Goal: Task Accomplishment & Management: Use online tool/utility

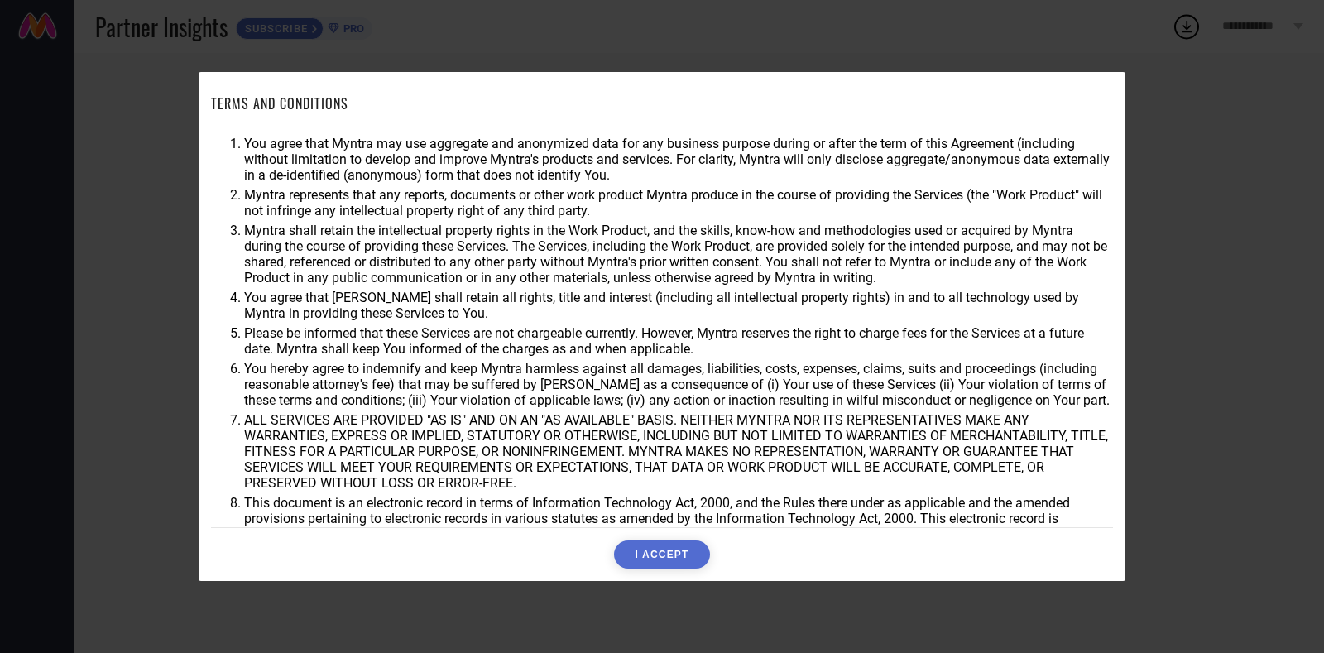
click at [690, 549] on button "I ACCEPT" at bounding box center [661, 554] width 95 height 28
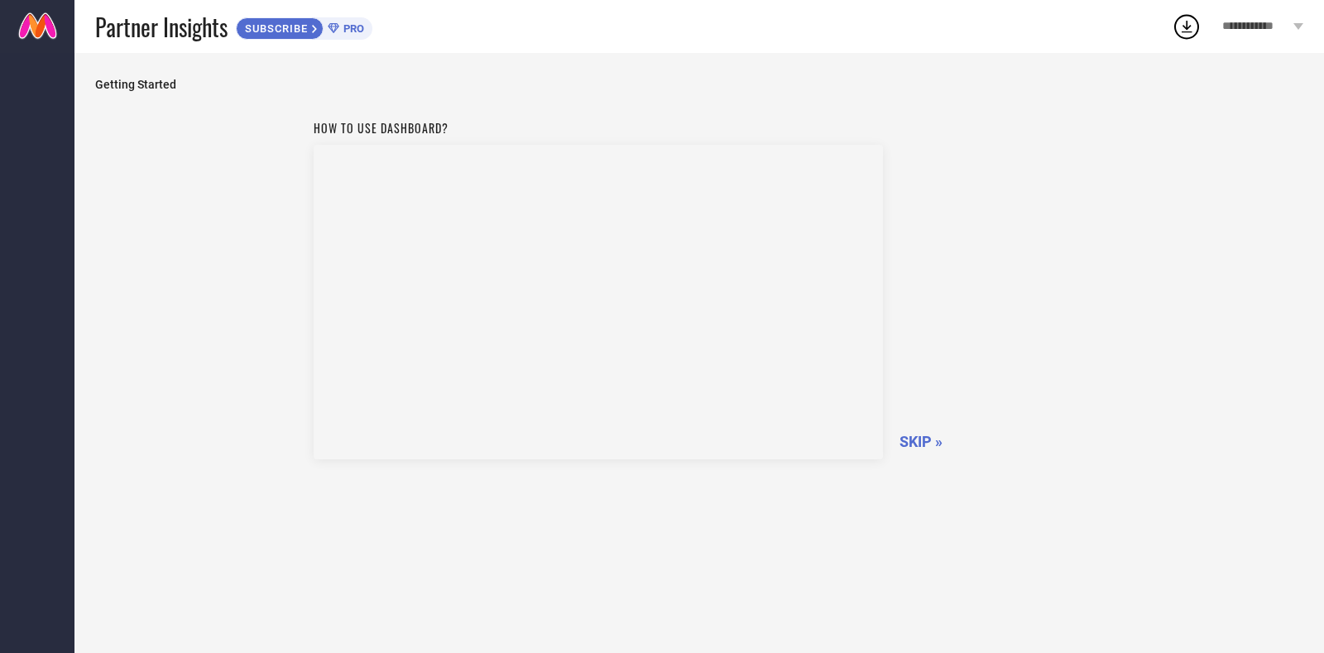
click at [919, 437] on span "SKIP »" at bounding box center [920, 441] width 43 height 17
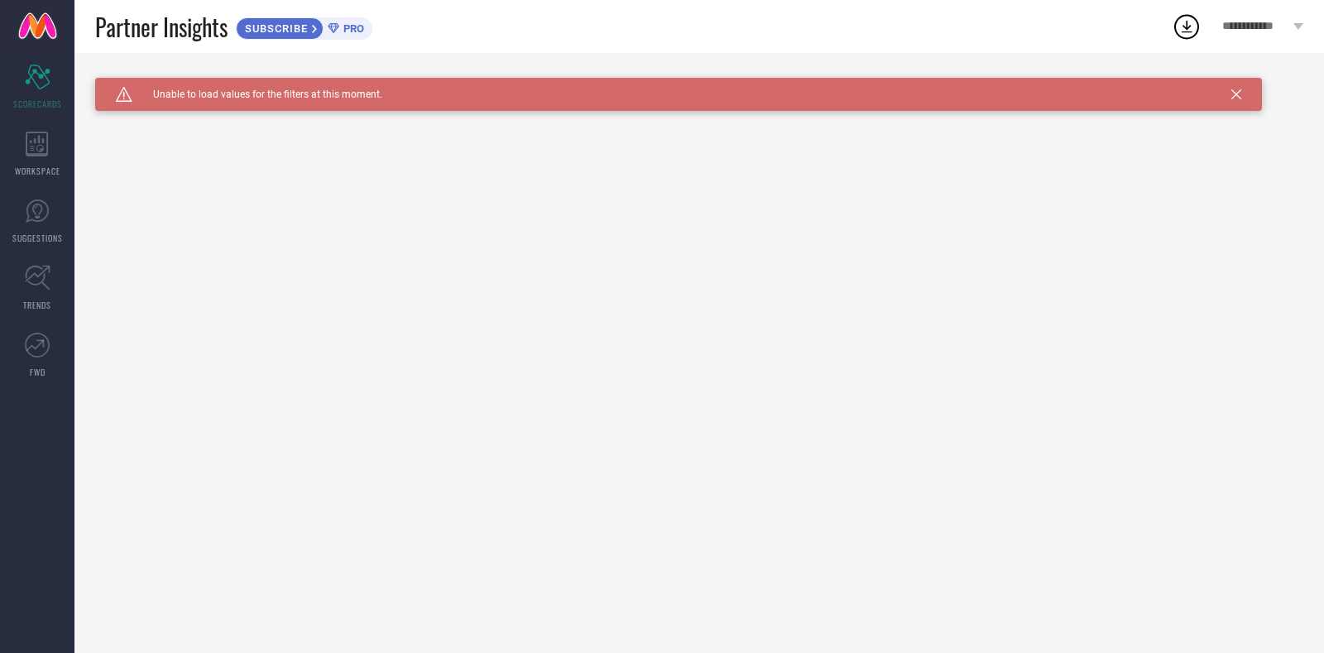
drag, startPoint x: 974, startPoint y: 311, endPoint x: 901, endPoint y: 383, distance: 102.4
click at [901, 383] on div "Caution Created with Sketch. Unable to load values for the filters at this mome…" at bounding box center [698, 353] width 1249 height 600
